Goal: Information Seeking & Learning: Learn about a topic

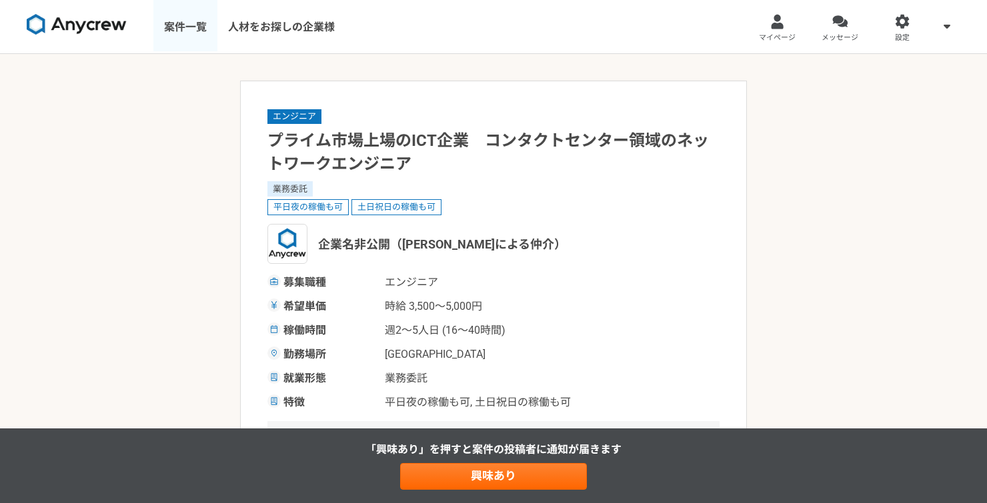
click at [194, 34] on link "案件一覧" at bounding box center [185, 26] width 64 height 53
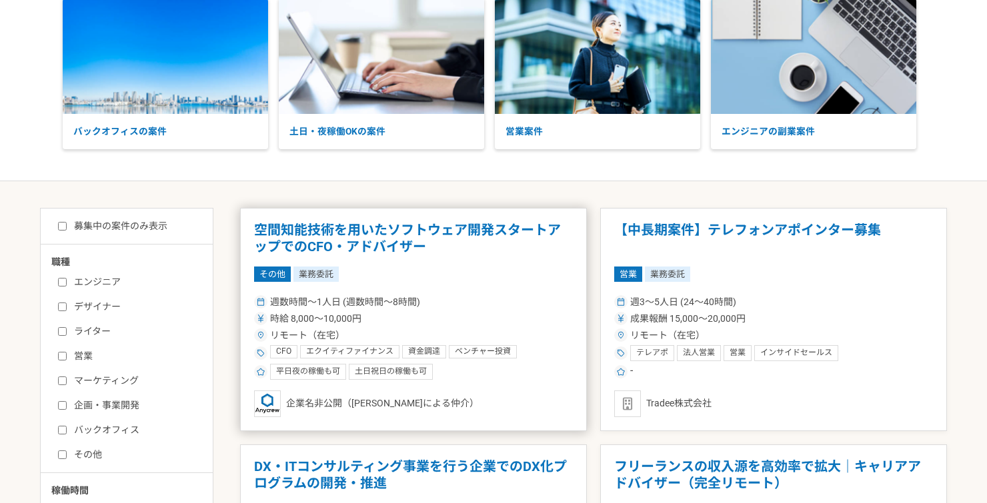
scroll to position [185, 0]
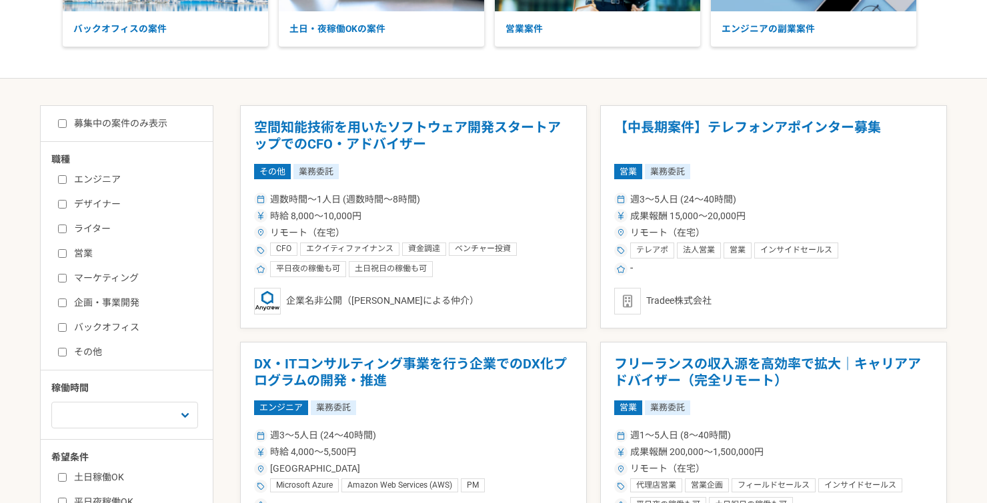
click at [63, 185] on label "エンジニア" at bounding box center [134, 180] width 153 height 14
click at [63, 184] on input "エンジニア" at bounding box center [62, 179] width 9 height 9
checkbox input "true"
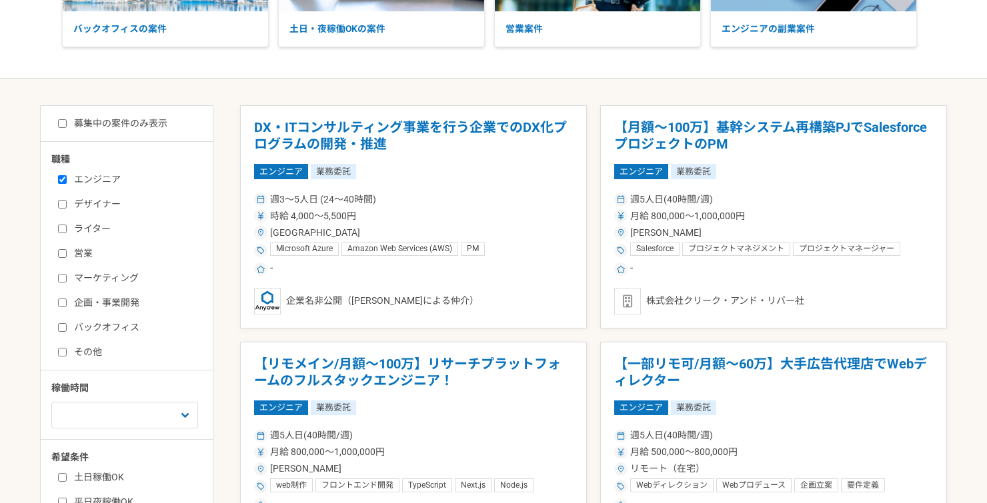
click at [63, 203] on input "デザイナー" at bounding box center [62, 204] width 9 height 9
checkbox input "true"
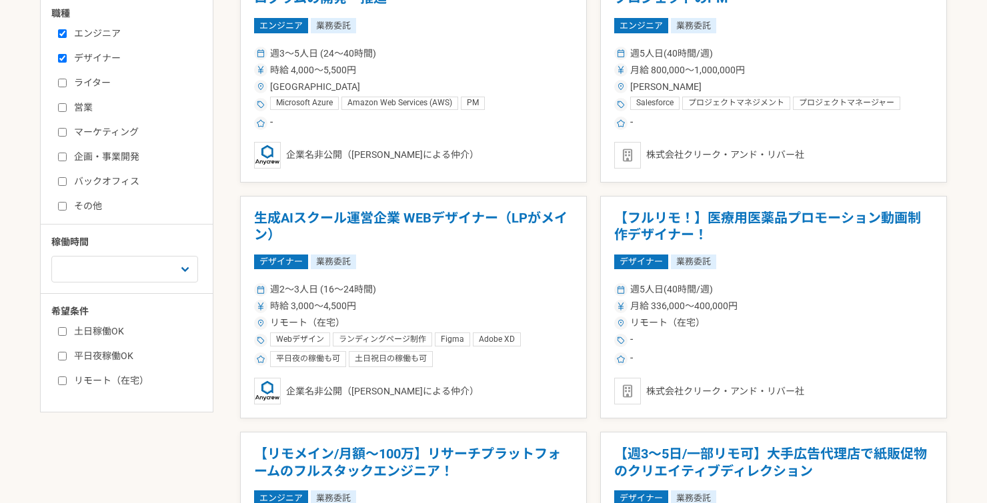
scroll to position [459, 0]
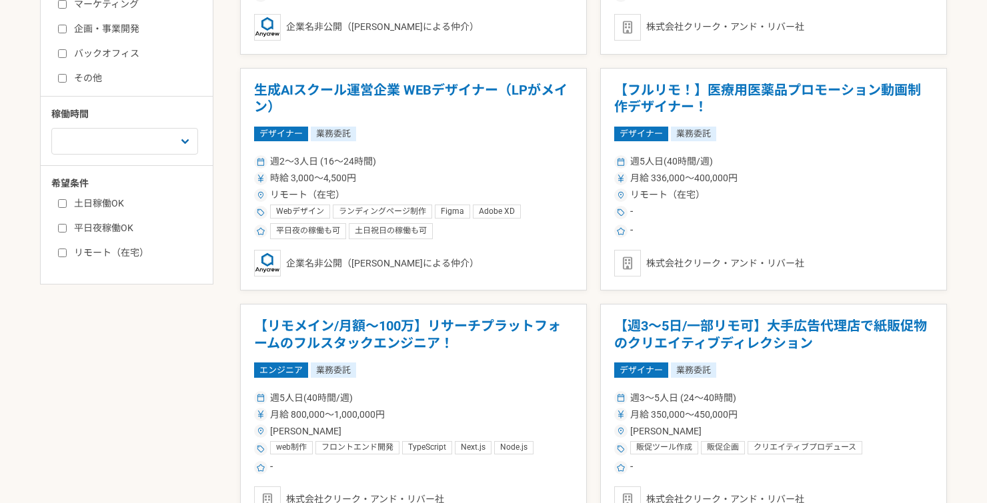
click at [133, 155] on div "職種 エンジニア デザイナー ライター 営業 マーケティング 企画・事業開発 バックオフィス その他 稼働時間 週1人日（8時間）以下 週2人日（16時間）以…" at bounding box center [127, 69] width 172 height 381
click at [138, 149] on select "週1人日（8時間）以下 週2人日（16時間）以下 週3人日（24時間）以下 週4人日（32時間）以下 週5人日（40時間）以下" at bounding box center [124, 141] width 147 height 27
select select "4"
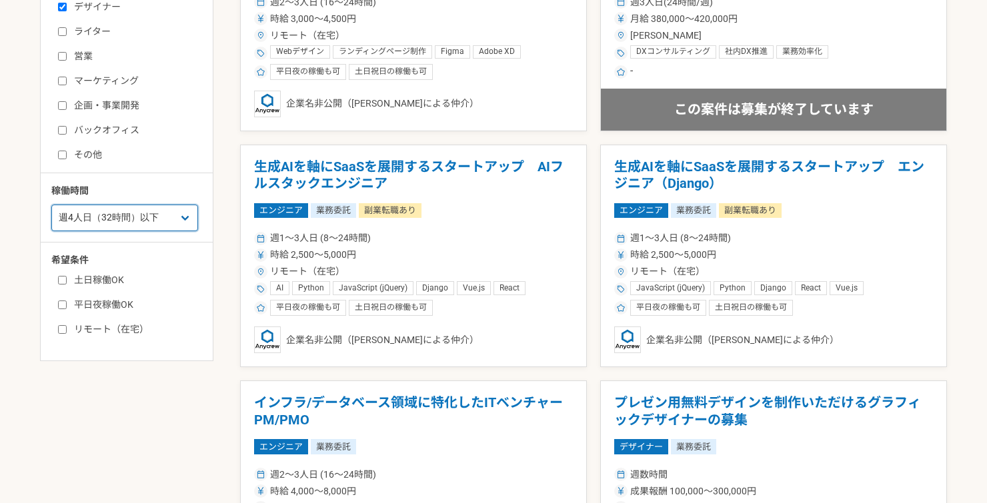
scroll to position [459, 0]
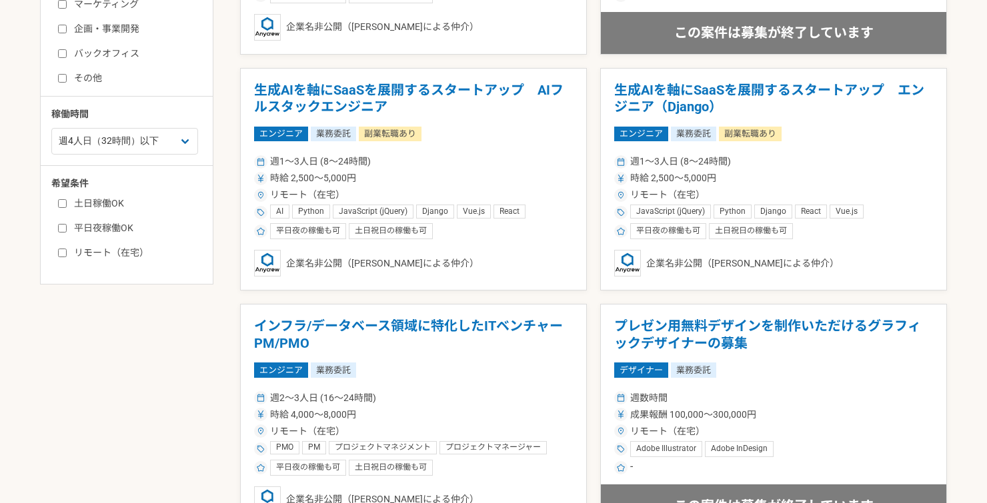
click at [109, 249] on label "リモート（在宅）" at bounding box center [134, 253] width 153 height 14
click at [67, 249] on input "リモート（在宅）" at bounding box center [62, 253] width 9 height 9
checkbox input "true"
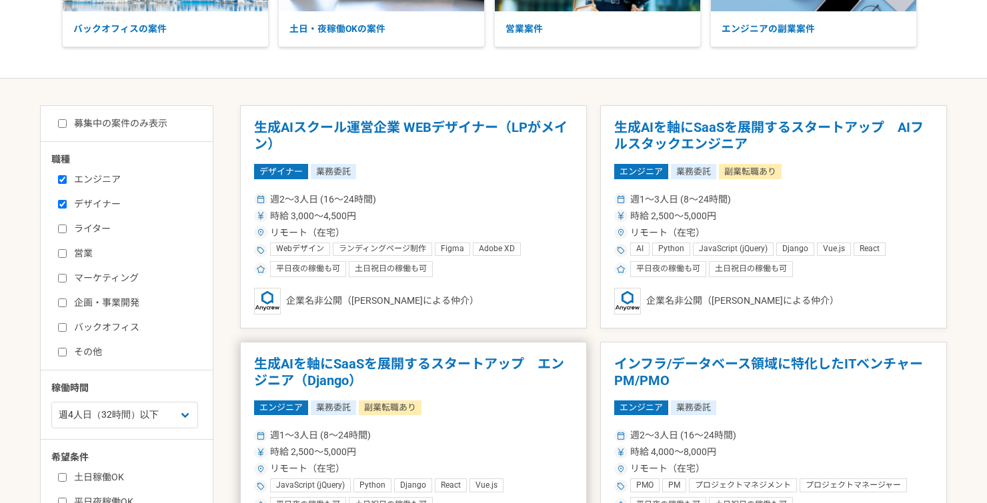
scroll to position [143, 0]
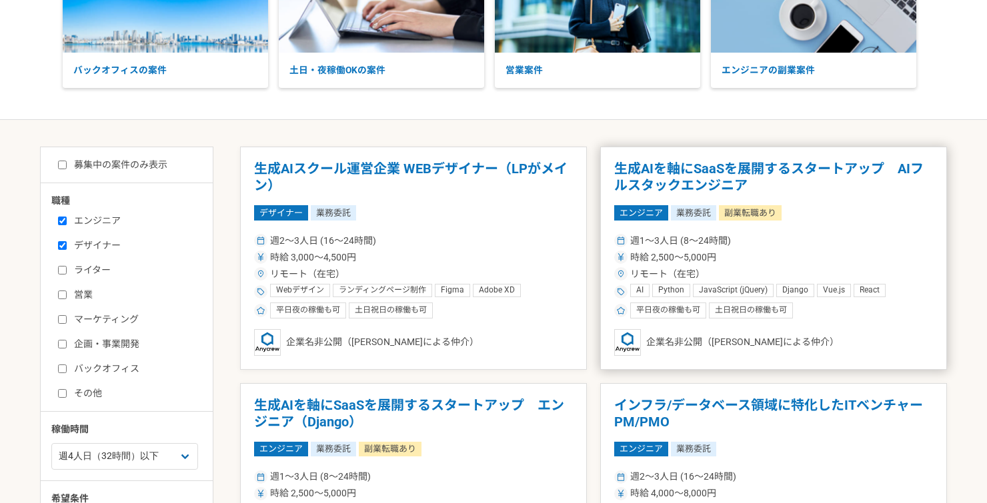
click at [733, 167] on h1 "生成AIを軸にSaaSを展開するスタートアップ　AIフルスタックエンジニア" at bounding box center [773, 178] width 319 height 34
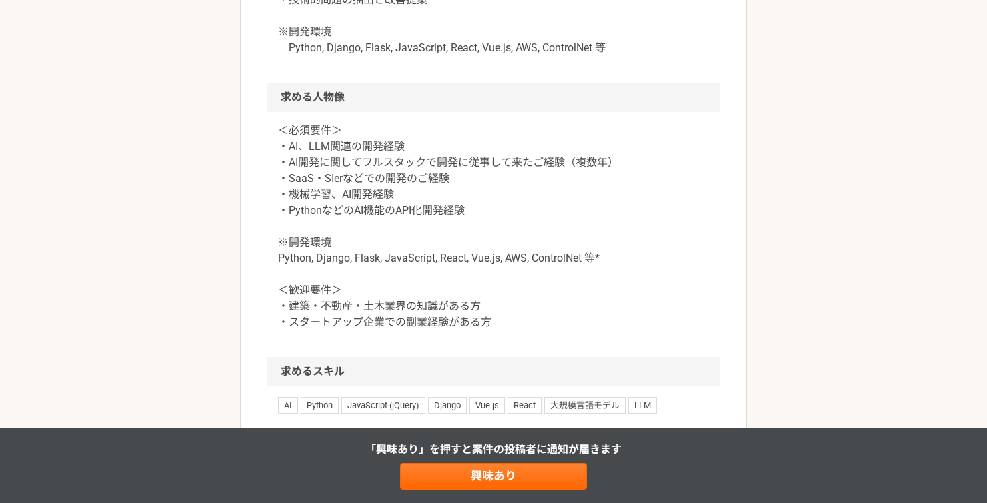
scroll to position [1173, 0]
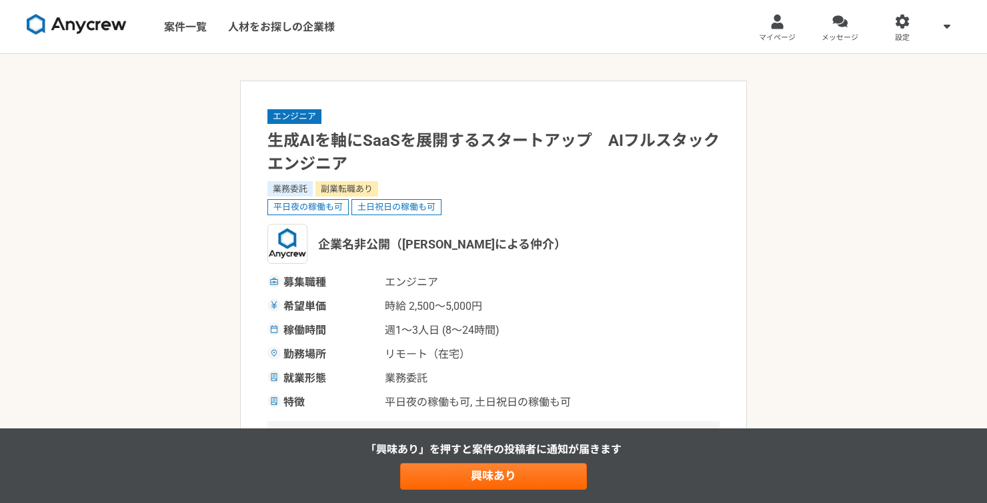
select select "4"
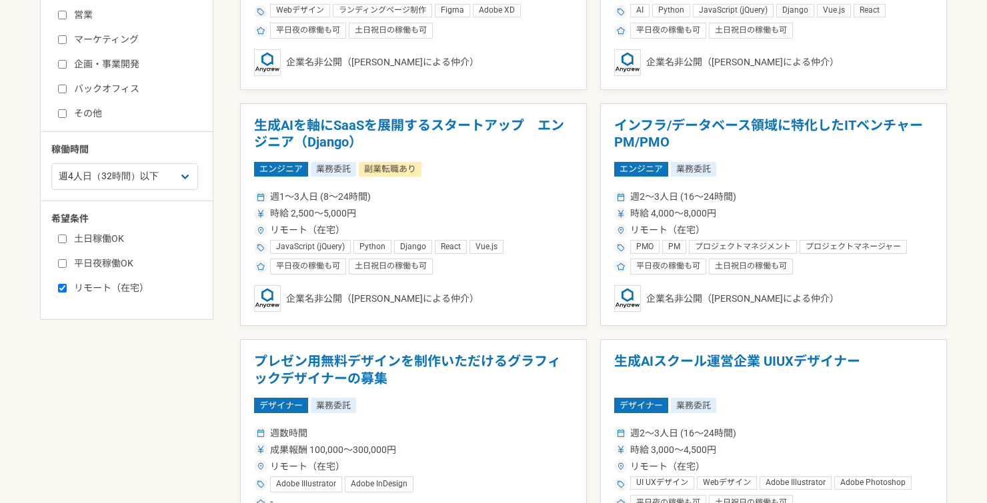
scroll to position [477, 0]
